Goal: Information Seeking & Learning: Compare options

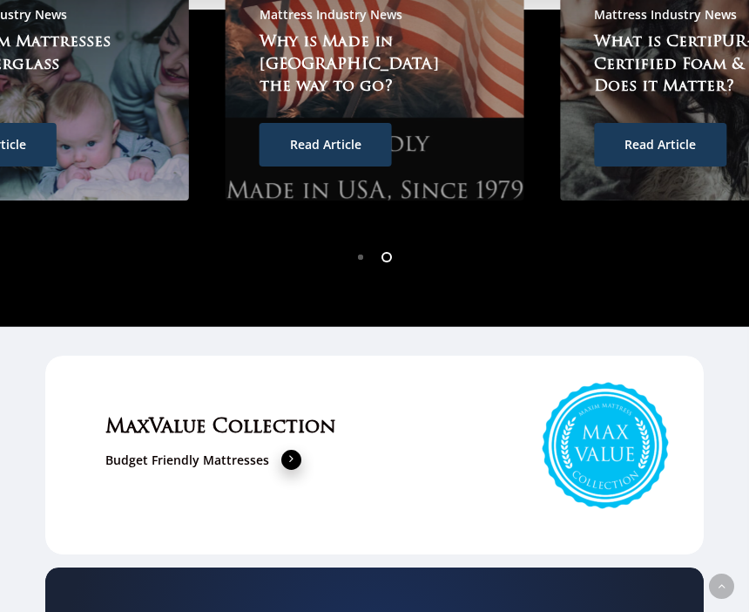
scroll to position [4565, 0]
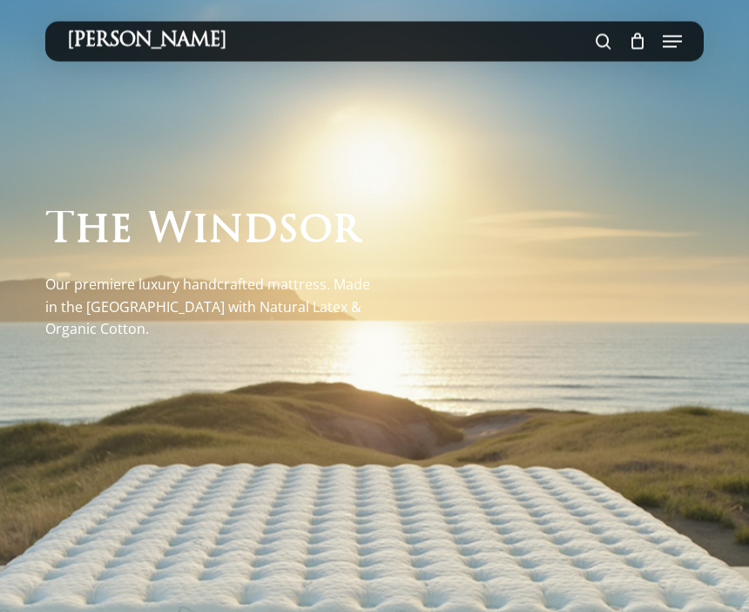
scroll to position [0, 0]
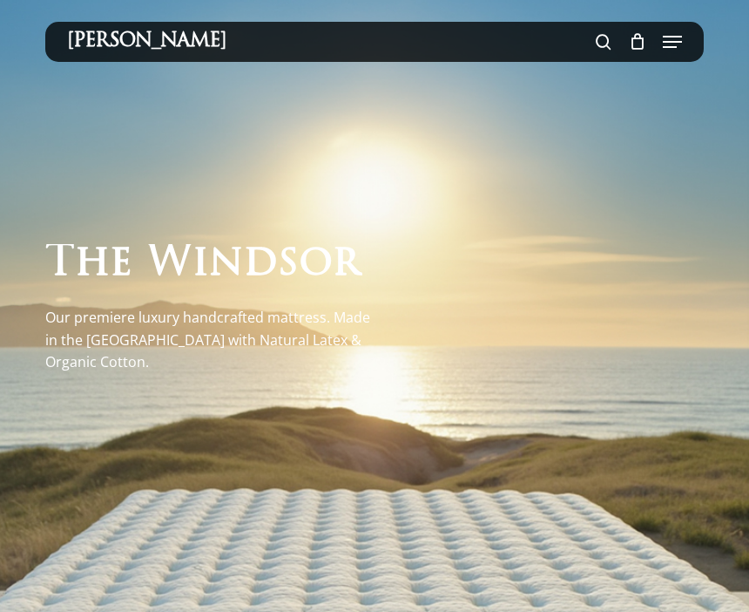
click at [600, 52] on span at bounding box center [604, 42] width 16 height 30
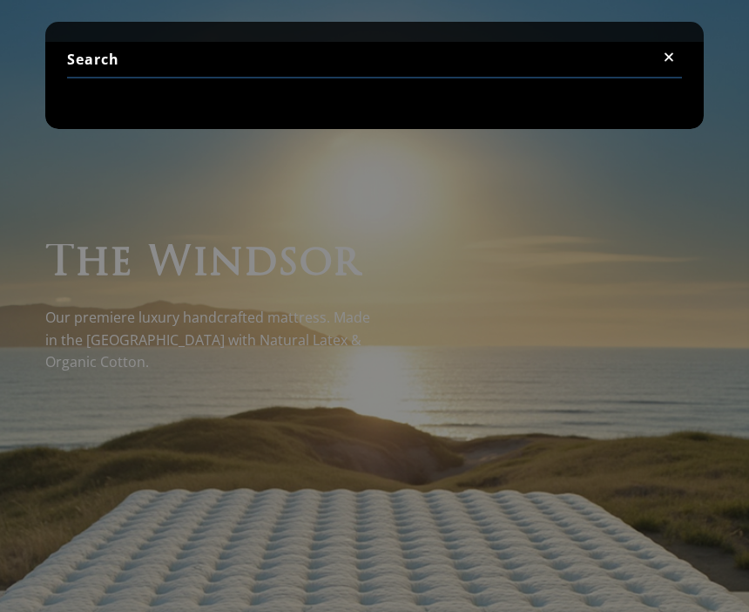
click at [157, 77] on input "Search" at bounding box center [375, 60] width 616 height 37
type input "Max organic ppt(3)"
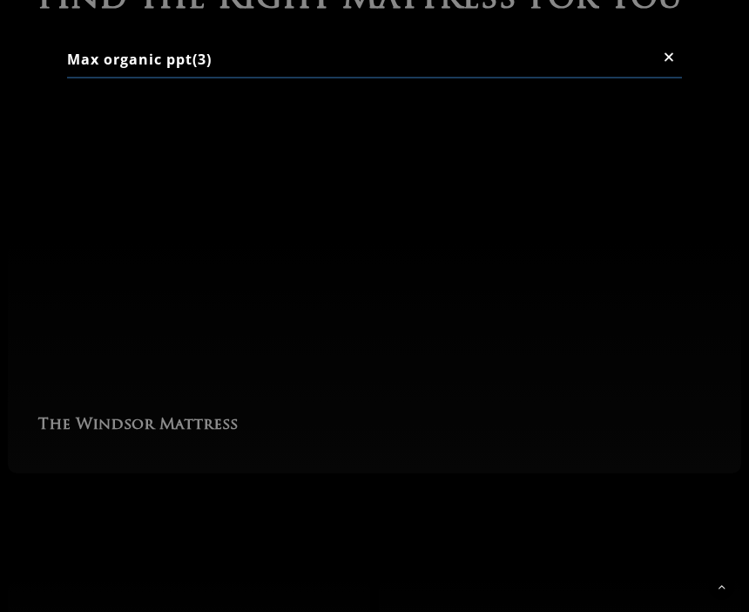
scroll to position [2695, 0]
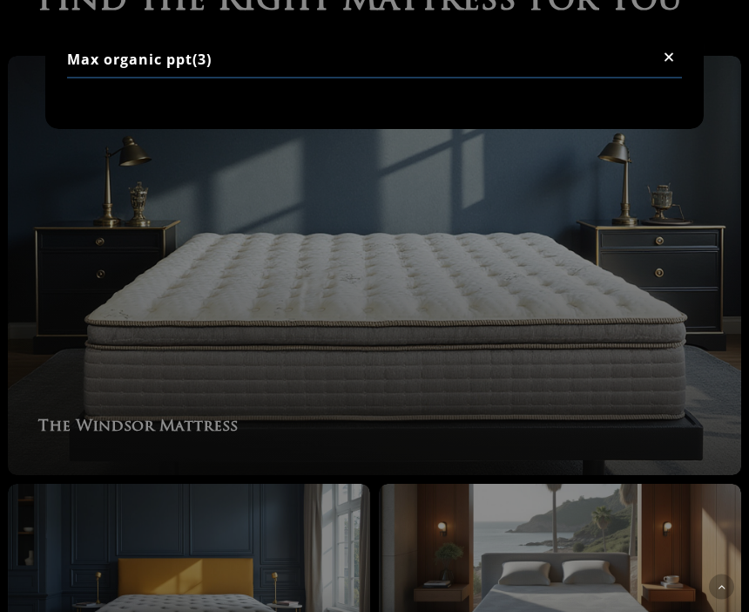
click at [282, 234] on link "The Windsor Mattress" at bounding box center [374, 265] width 733 height 419
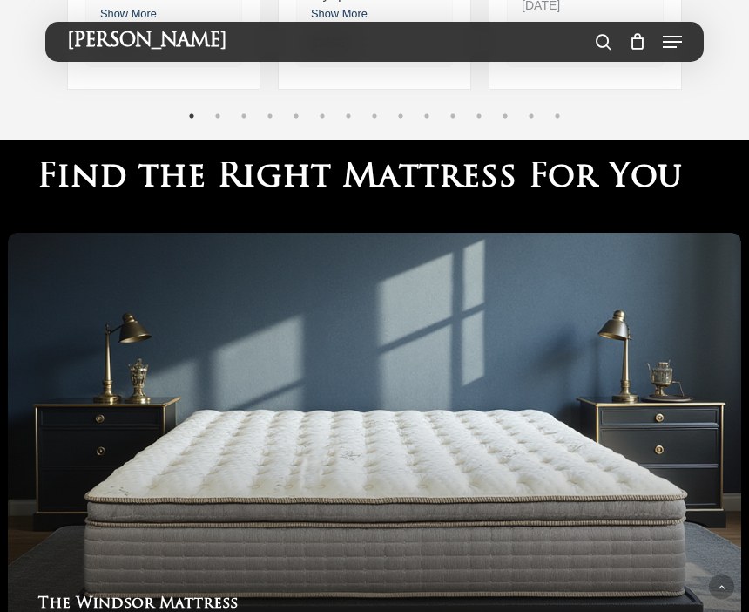
scroll to position [2507, 0]
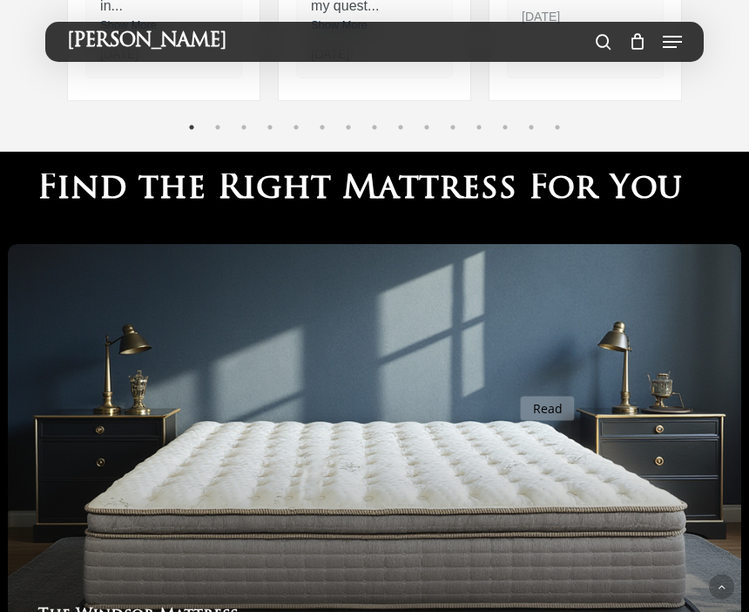
click at [564, 422] on link "The Windsor Mattress" at bounding box center [374, 453] width 733 height 419
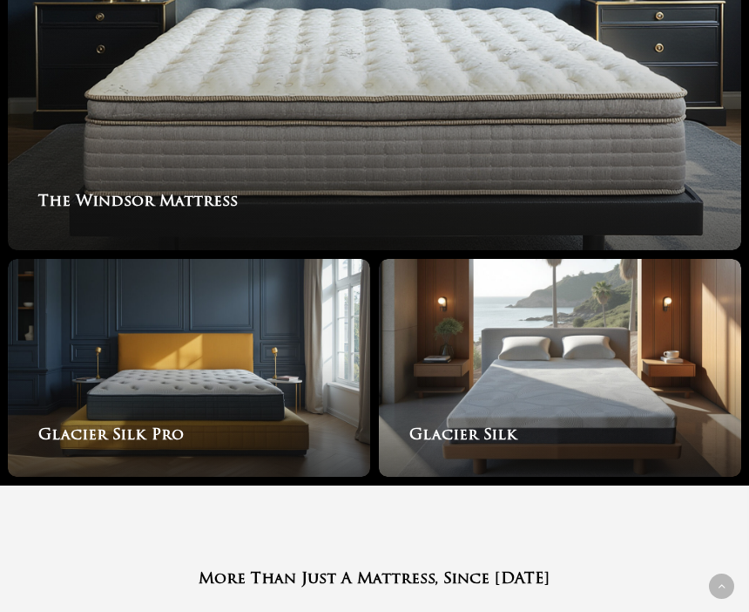
scroll to position [2920, 0]
click at [507, 364] on link "Glacier Silk" at bounding box center [560, 368] width 362 height 218
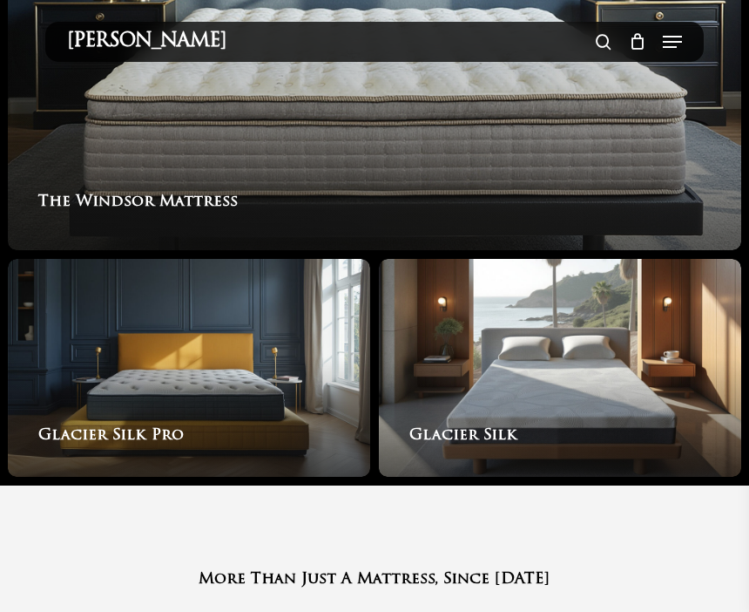
scroll to position [2981, 0]
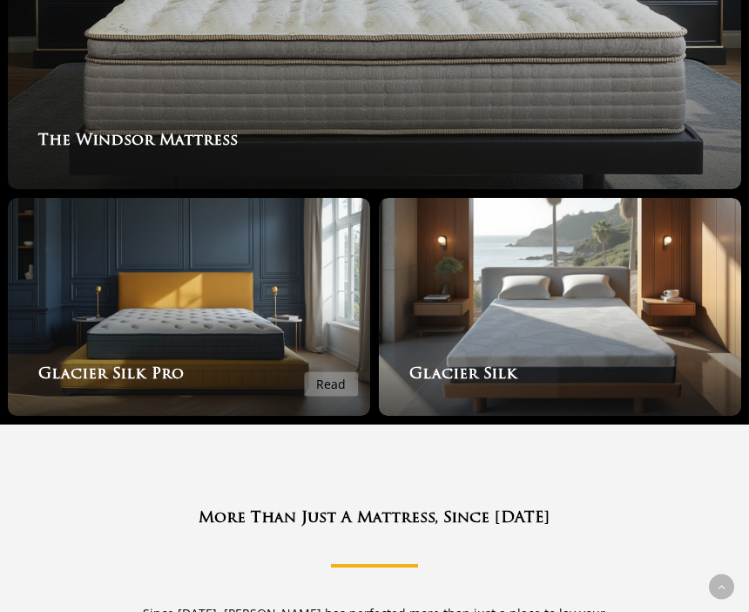
click at [187, 360] on link "Glacier Silk Pro" at bounding box center [189, 307] width 362 height 218
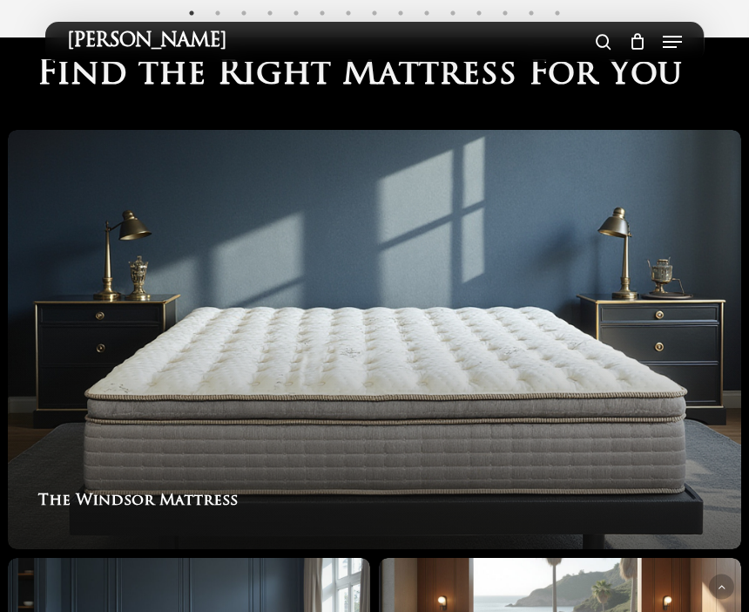
scroll to position [2615, 0]
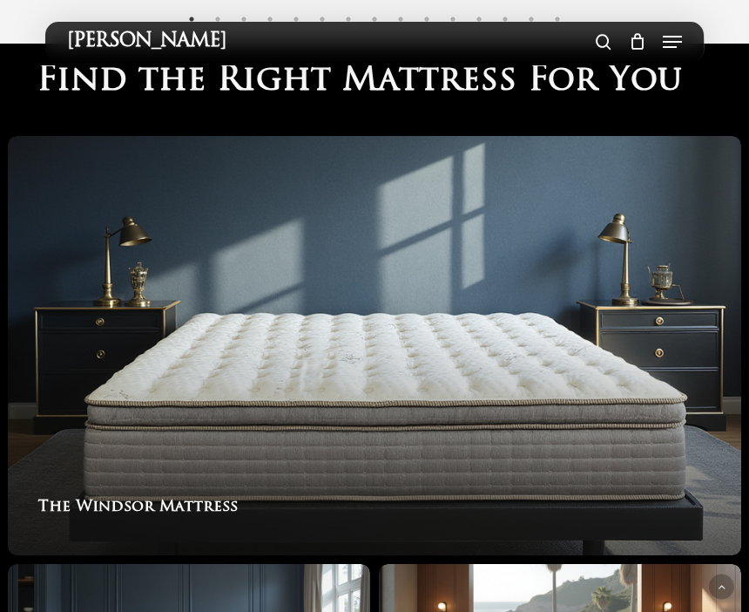
click at [389, 382] on link "The Windsor Mattress" at bounding box center [374, 345] width 733 height 419
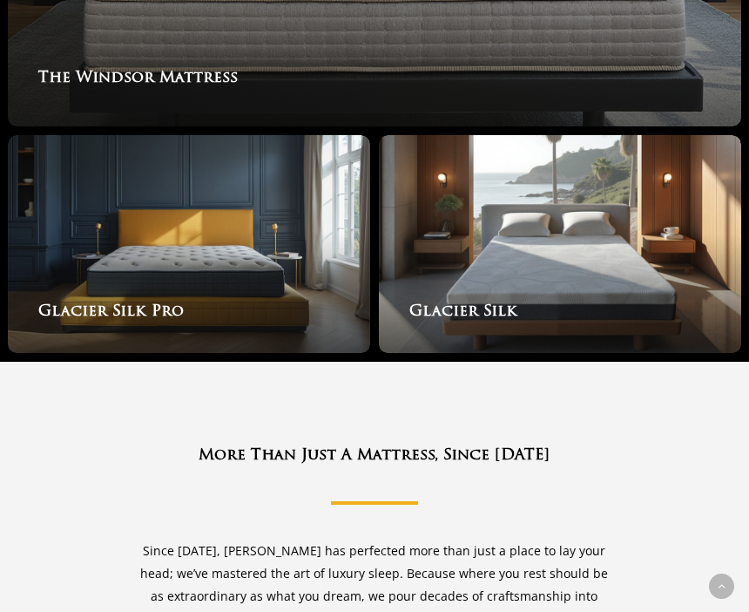
scroll to position [3045, 0]
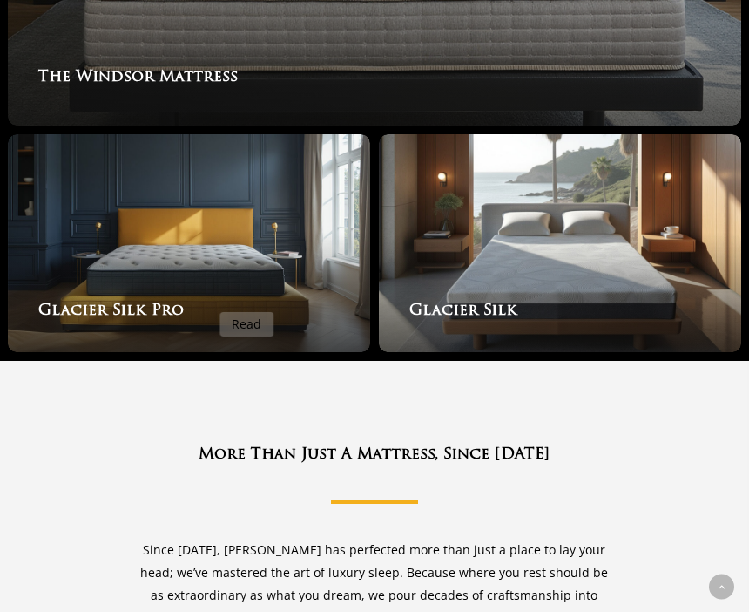
click at [179, 287] on link "Glacier Silk Pro" at bounding box center [189, 243] width 362 height 218
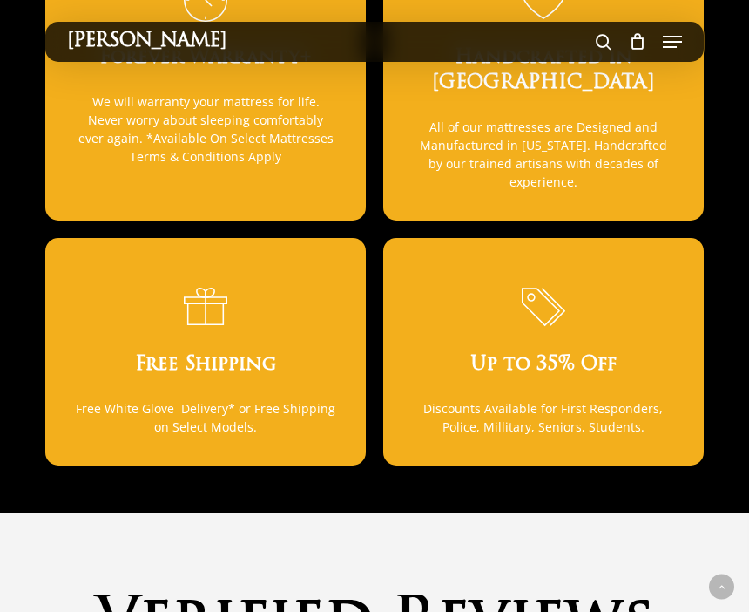
scroll to position [1355, 0]
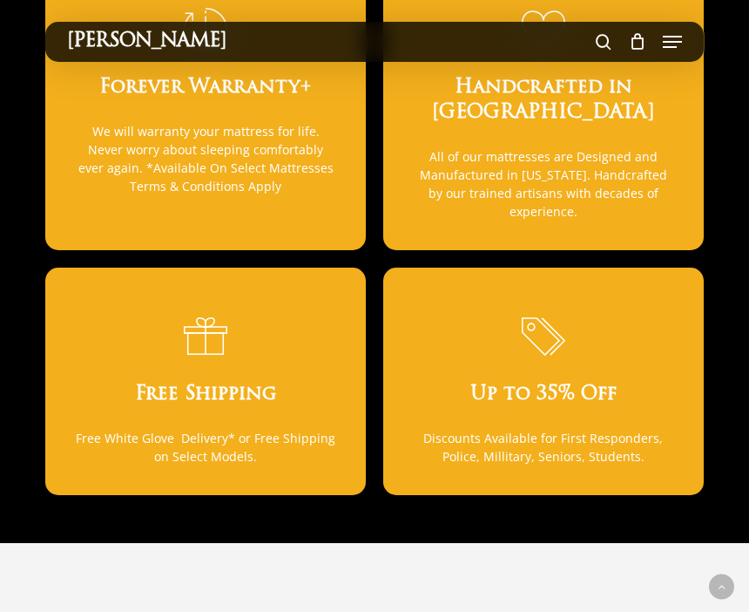
click at [98, 34] on link "[PERSON_NAME]" at bounding box center [146, 41] width 159 height 19
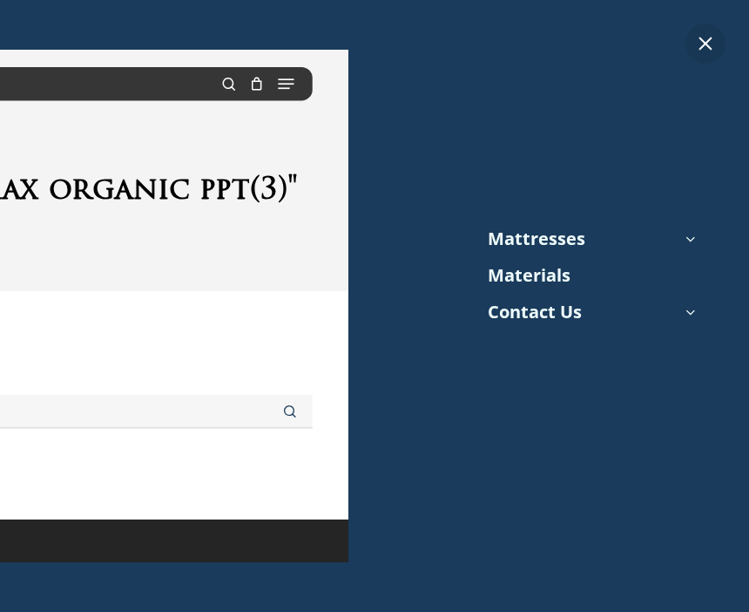
click at [680, 240] on icon at bounding box center [690, 238] width 24 height 24
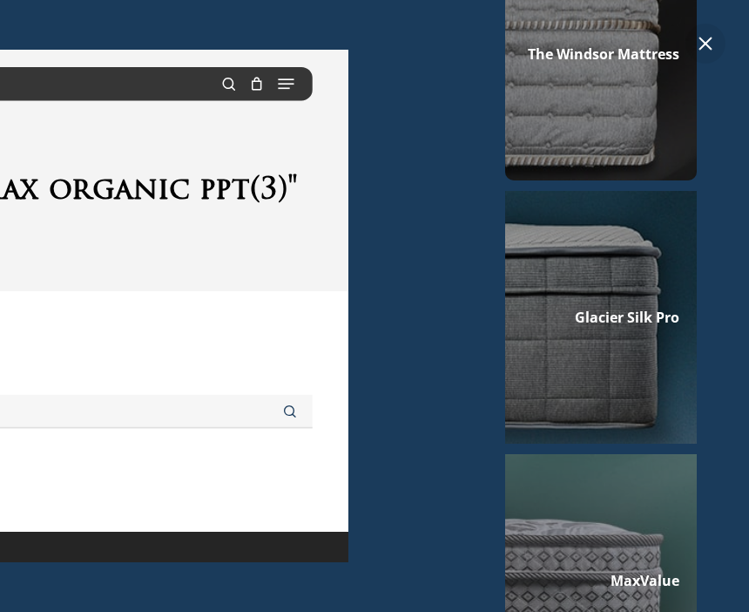
scroll to position [160, 0]
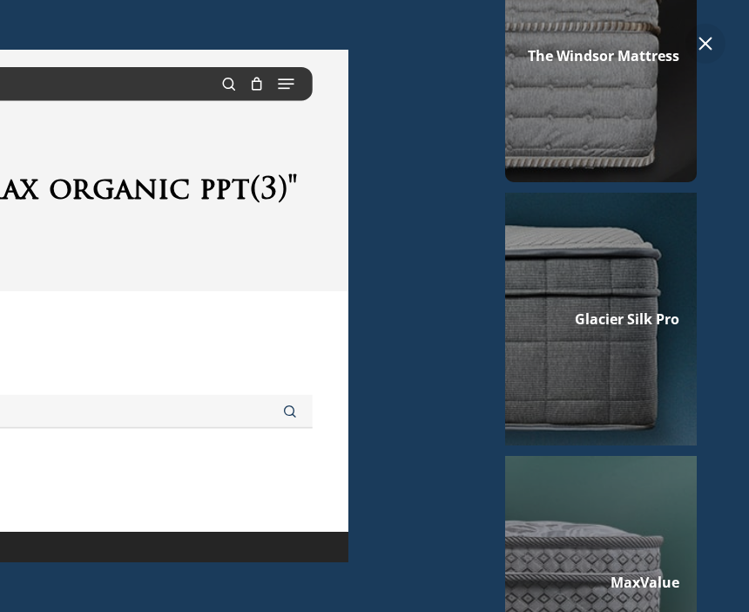
click at [627, 307] on div at bounding box center [601, 319] width 192 height 253
click at [612, 312] on span "Glacier Silk Pro" at bounding box center [627, 318] width 105 height 19
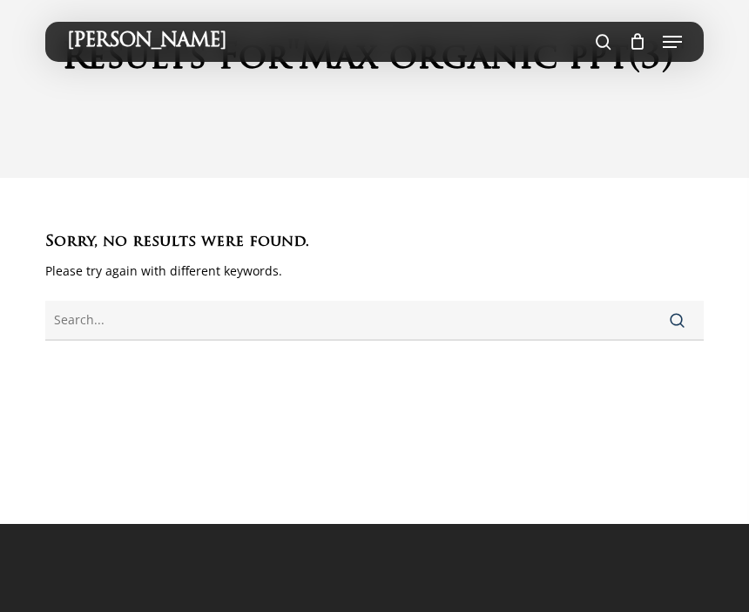
scroll to position [0, 0]
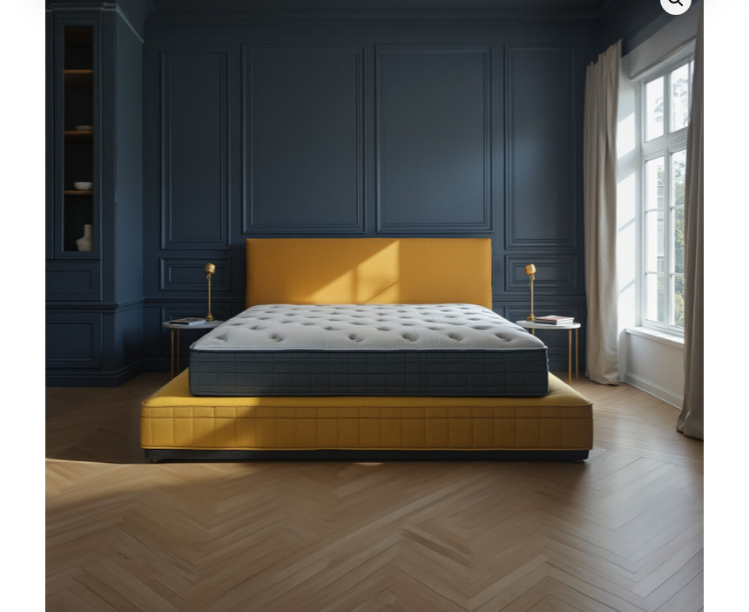
scroll to position [126, 0]
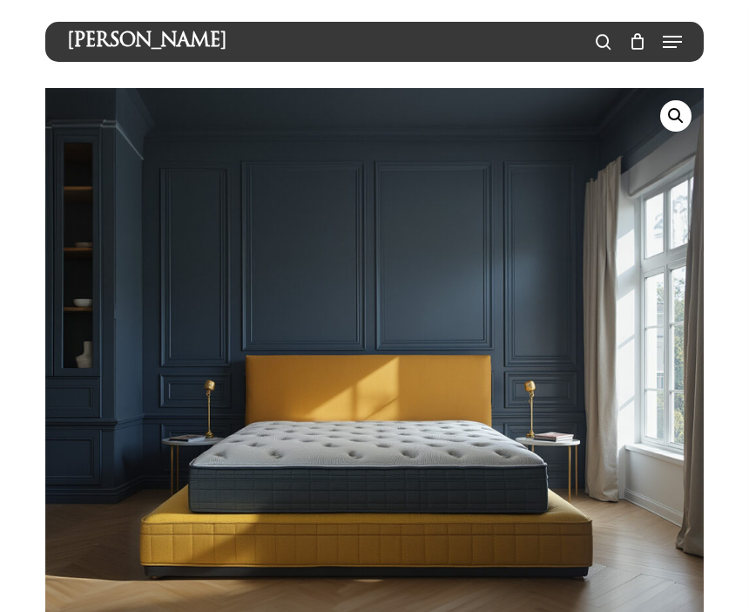
scroll to position [0, 0]
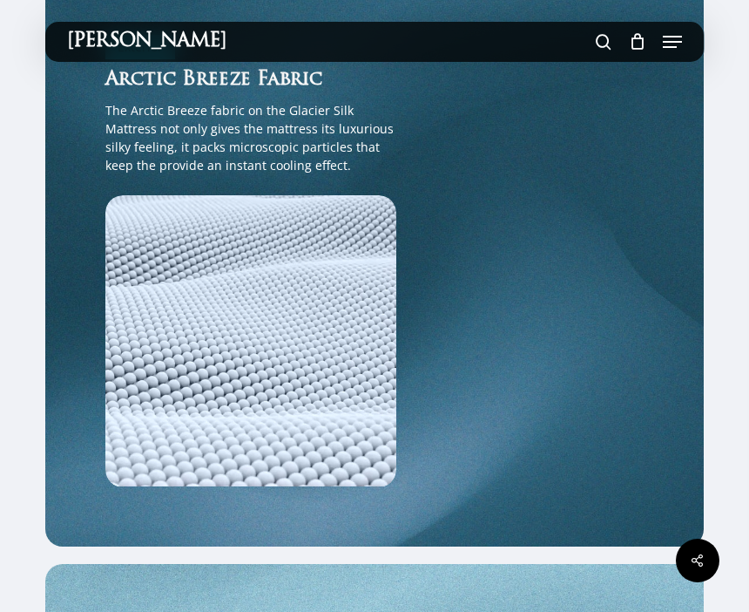
scroll to position [2047, 0]
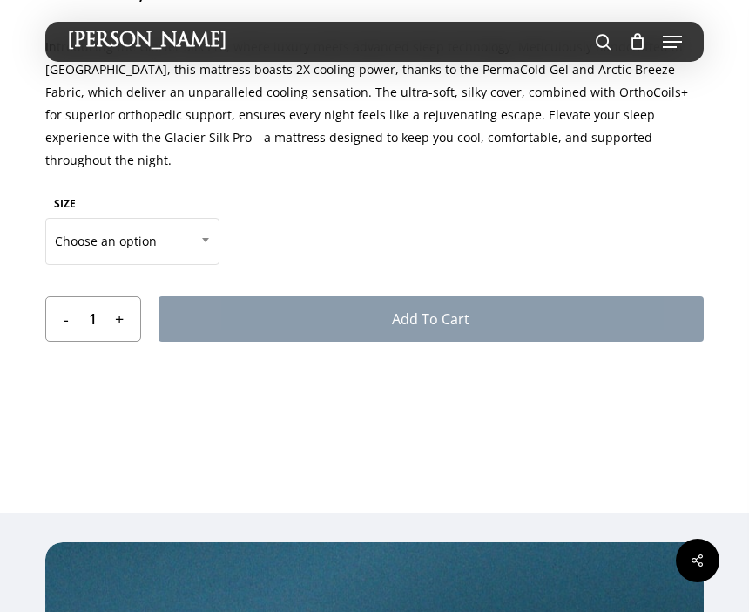
scroll to position [913, 0]
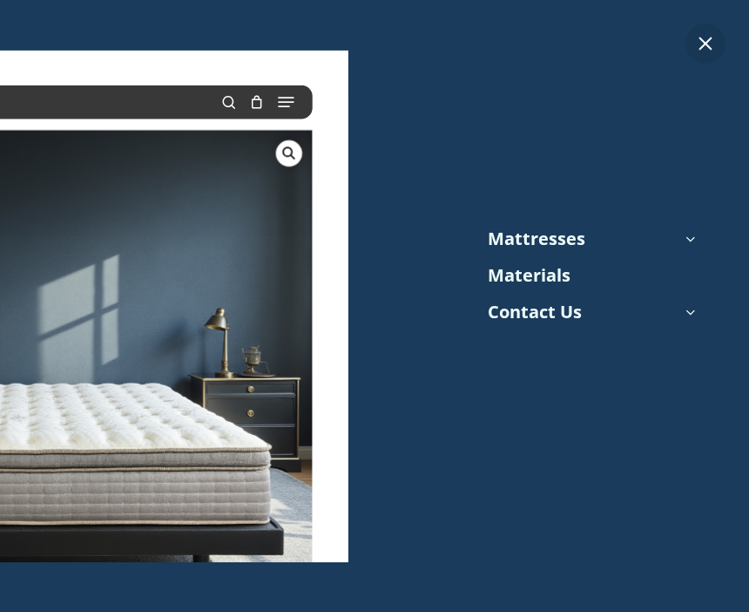
click at [684, 240] on icon at bounding box center [690, 238] width 24 height 24
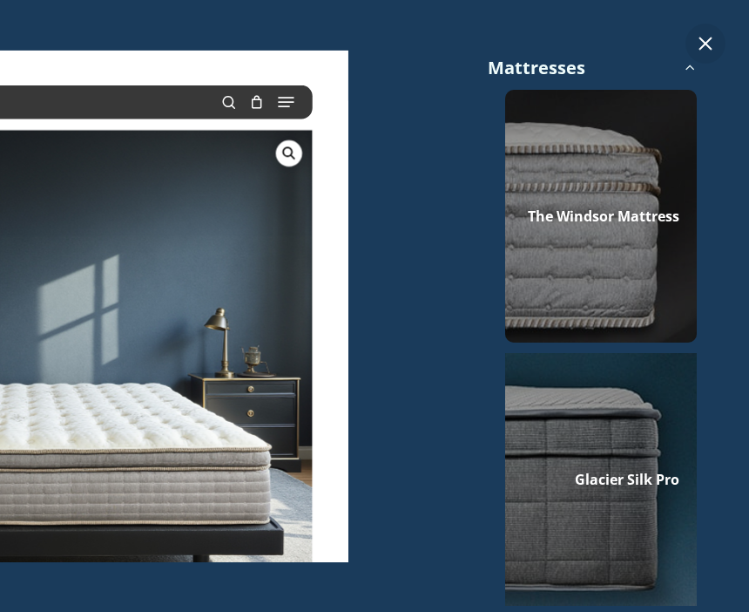
click at [646, 227] on div at bounding box center [601, 216] width 192 height 253
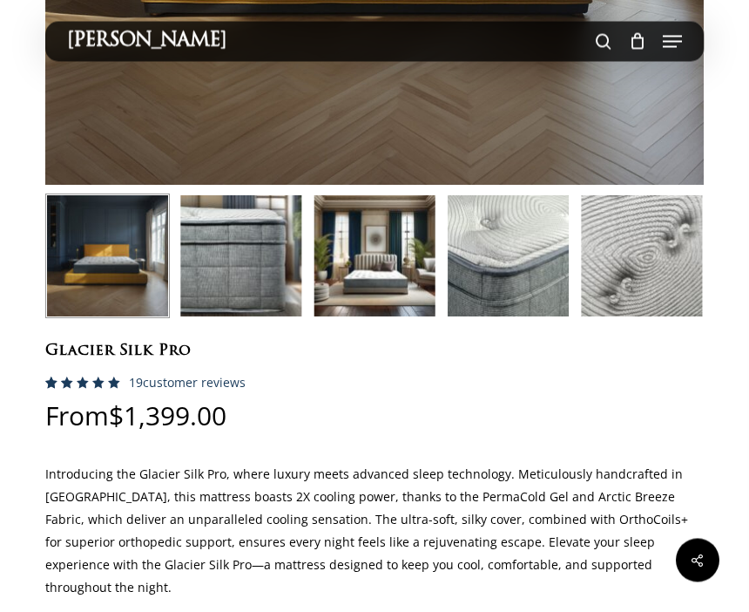
scroll to position [560, 0]
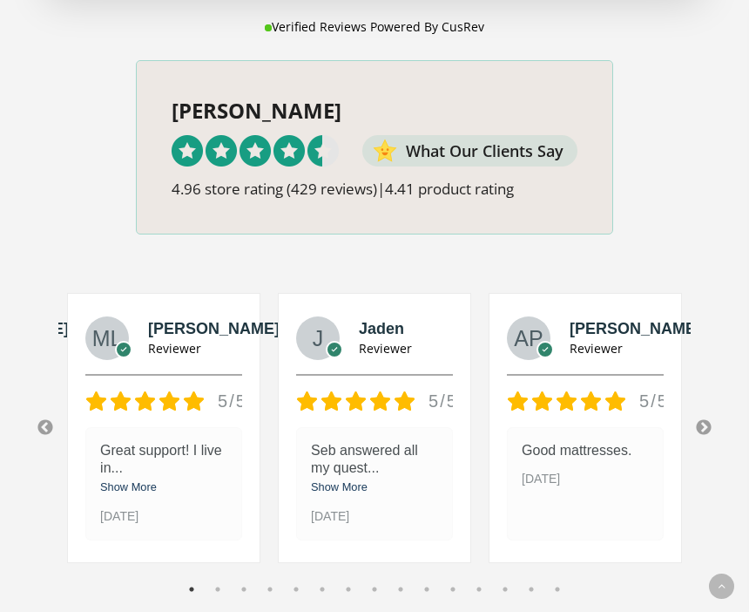
scroll to position [2046, 0]
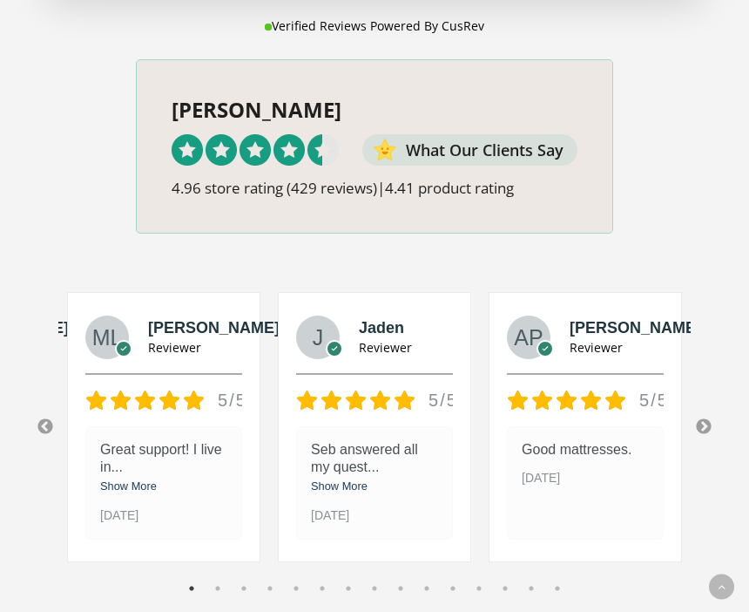
click at [509, 101] on span at bounding box center [375, 146] width 476 height 172
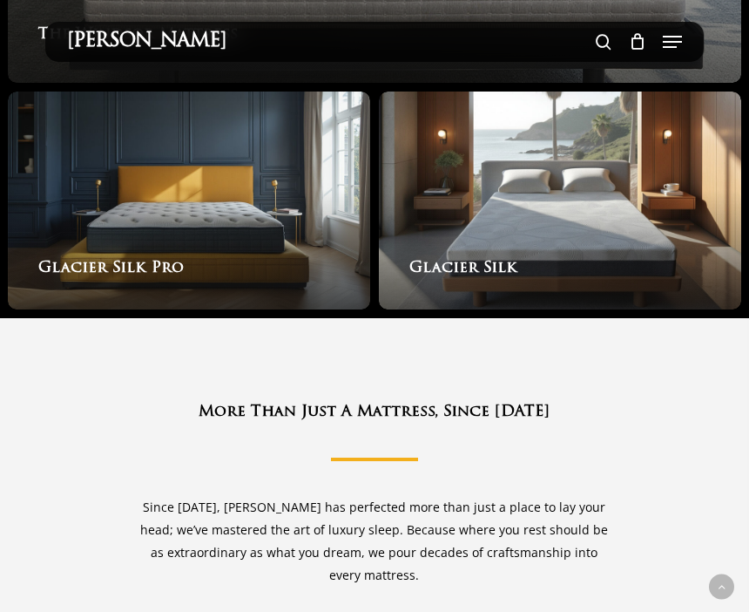
scroll to position [3086, 0]
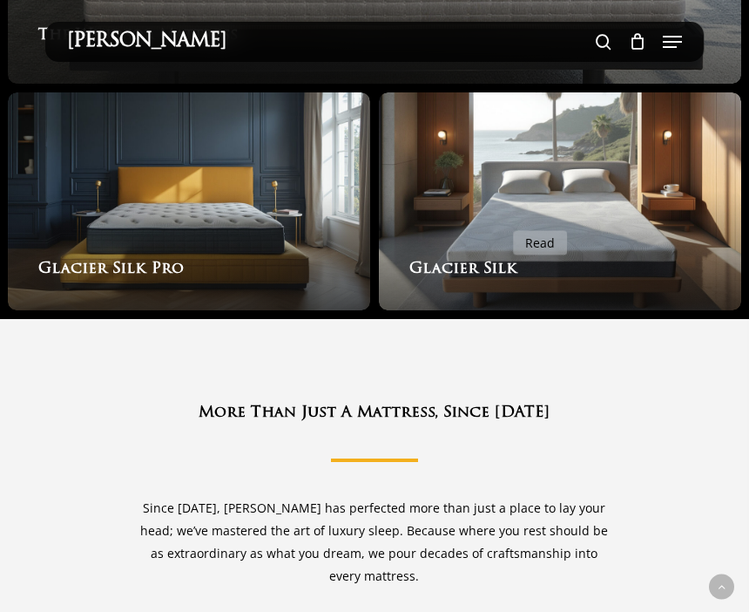
click at [501, 260] on link "Glacier Silk" at bounding box center [560, 201] width 362 height 218
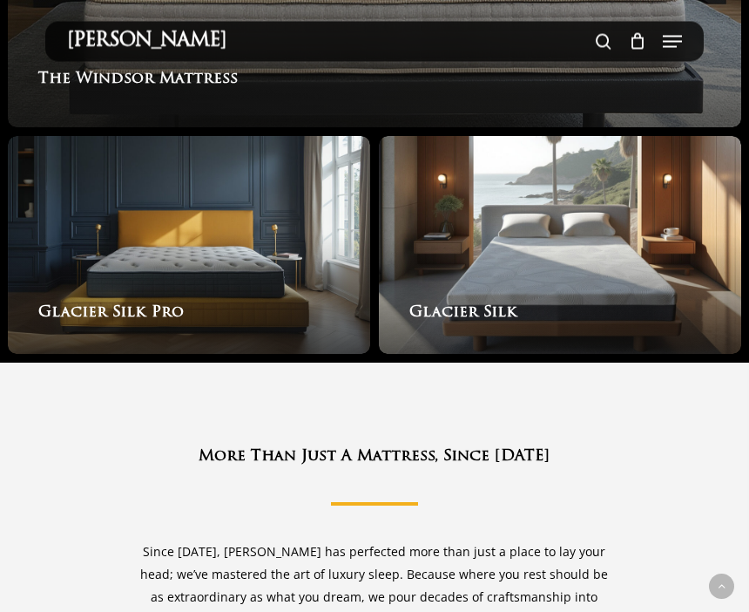
scroll to position [3032, 0]
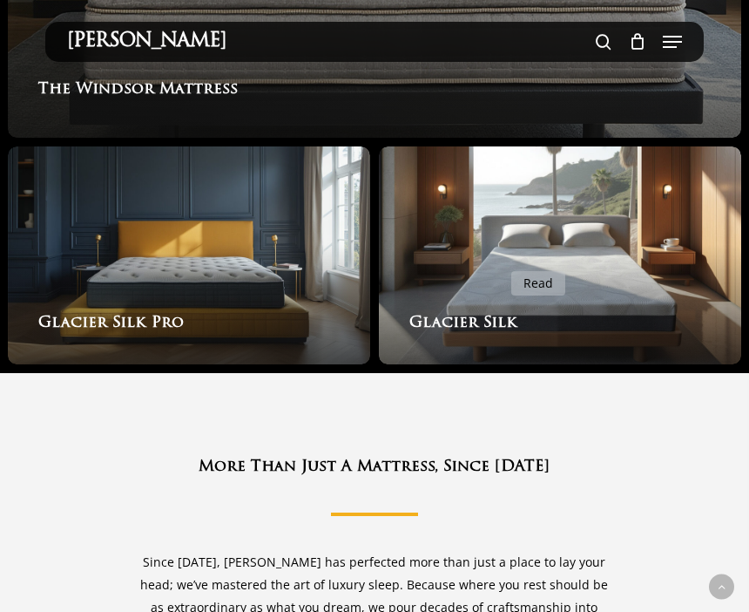
click at [233, 263] on link "Glacier Silk Pro" at bounding box center [189, 255] width 362 height 218
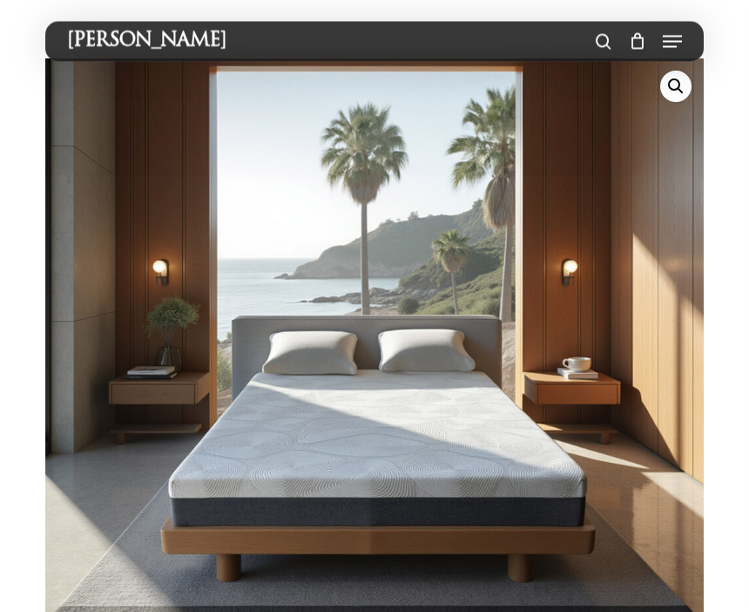
scroll to position [23, 0]
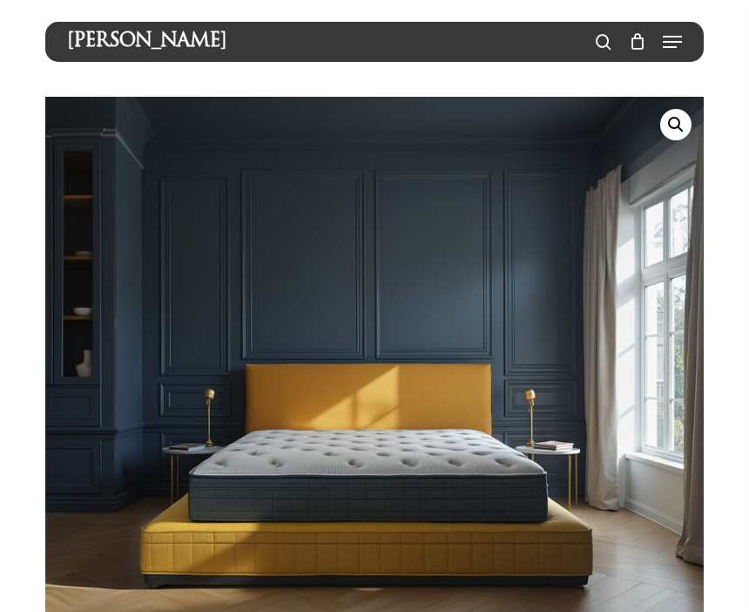
click at [605, 43] on span at bounding box center [604, 42] width 16 height 30
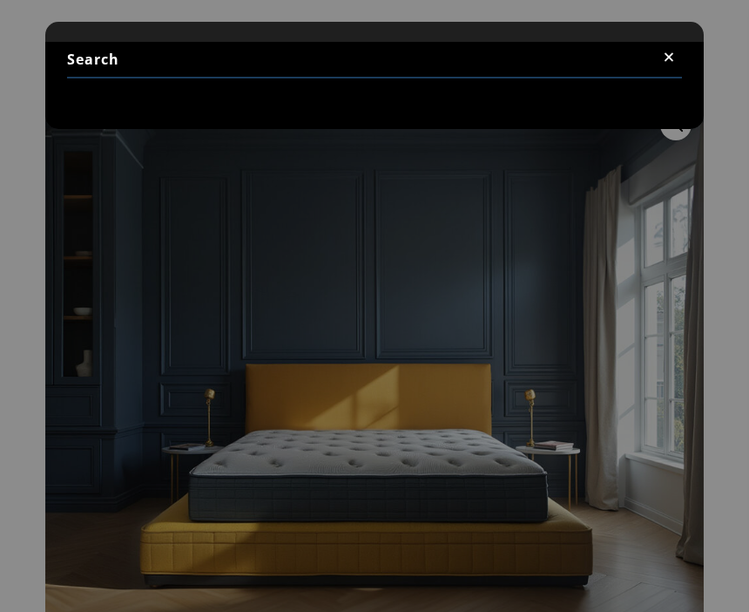
click at [213, 61] on input "Search" at bounding box center [375, 60] width 616 height 37
type input "Mx organic ppt(3)"
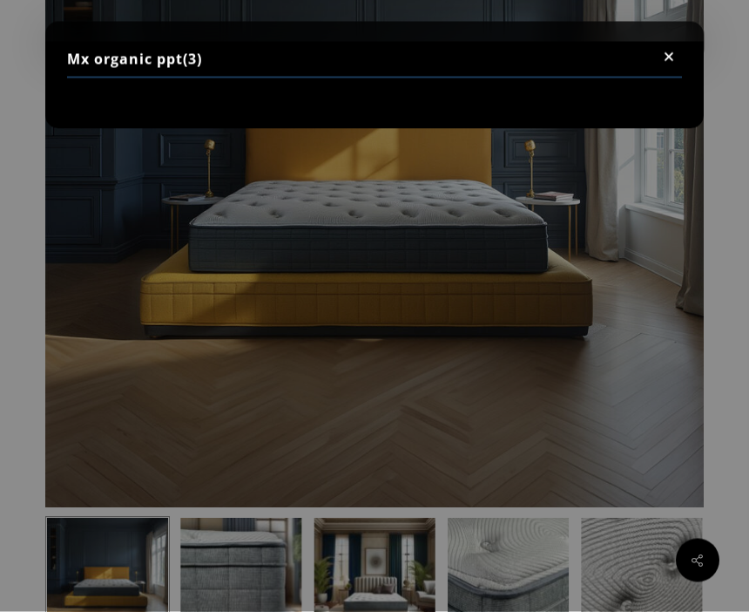
scroll to position [242, 0]
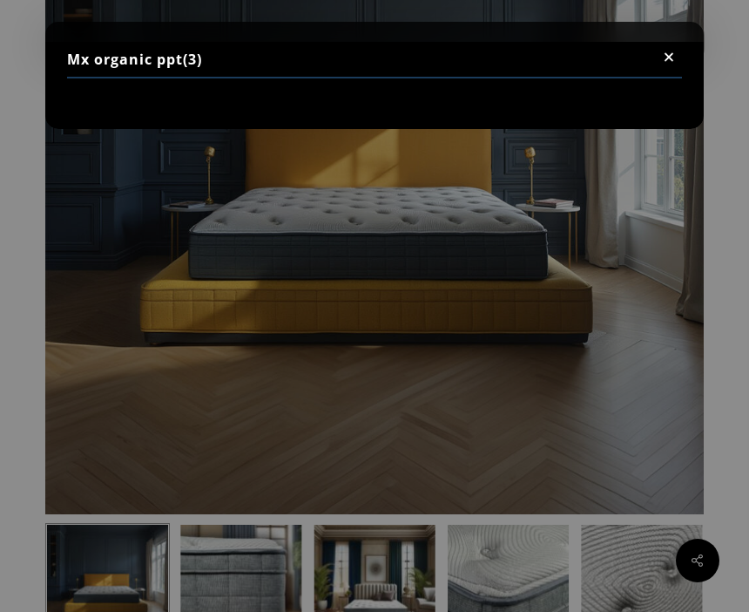
click at [627, 59] on input "Mx organic ppt(3)" at bounding box center [375, 60] width 616 height 37
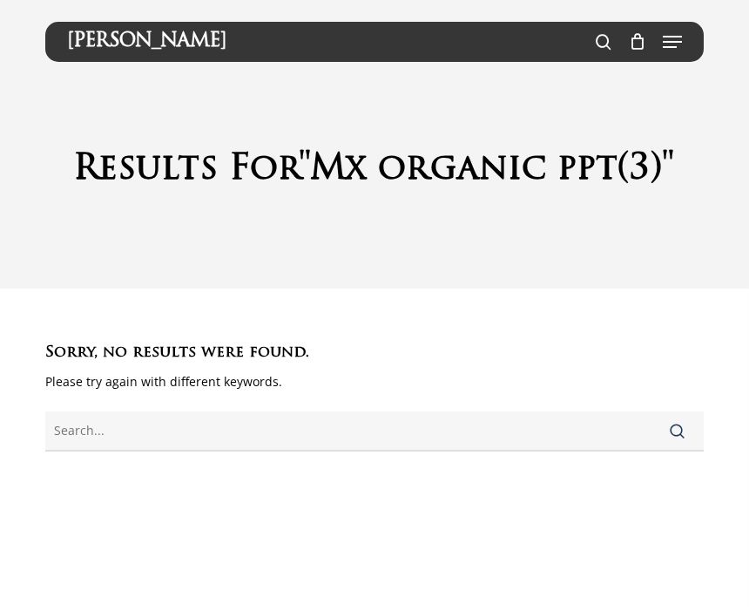
click at [605, 392] on p "Please try again with different keywords." at bounding box center [374, 390] width 659 height 41
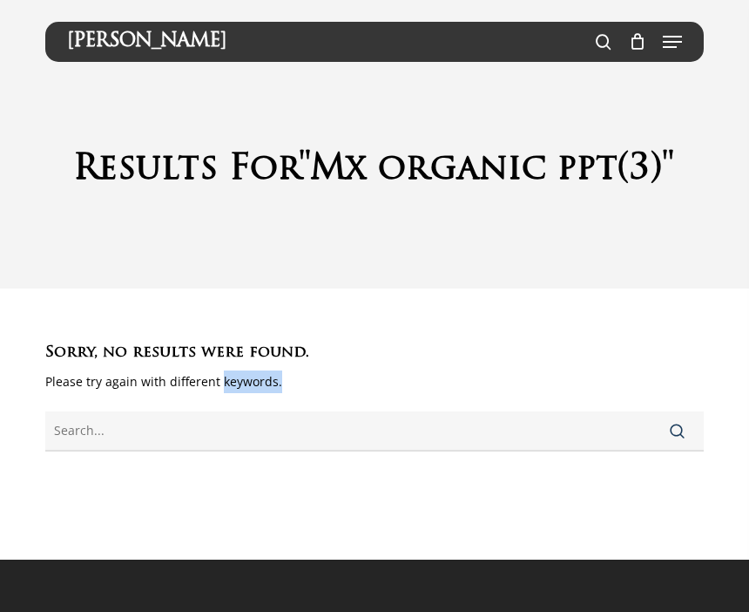
click at [461, 605] on div at bounding box center [374, 602] width 659 height 87
